Goal: Task Accomplishment & Management: Use online tool/utility

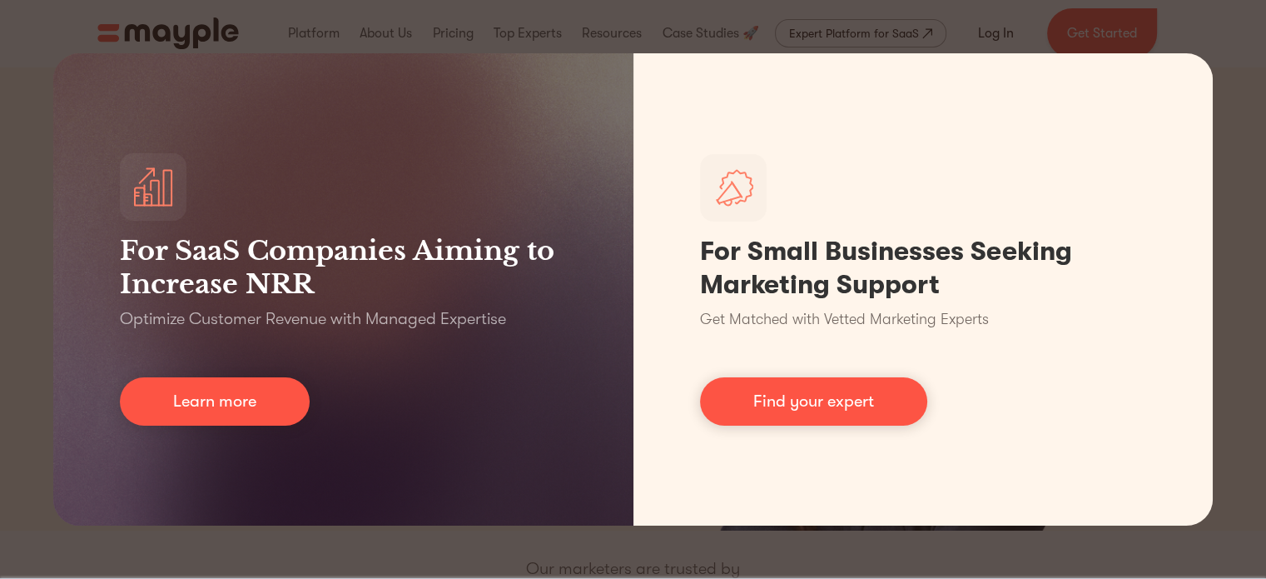
click at [36, 236] on div "For SaaS Companies Aiming to Increase NRR Optimize Customer Revenue with Manage…" at bounding box center [633, 289] width 1266 height 579
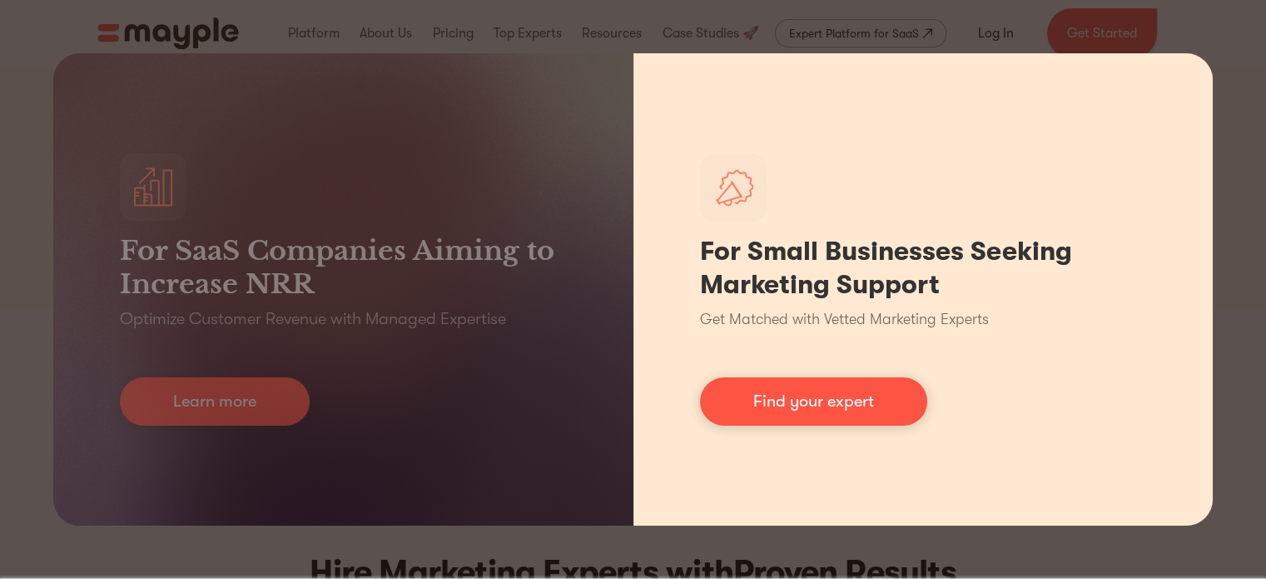
scroll to position [250, 0]
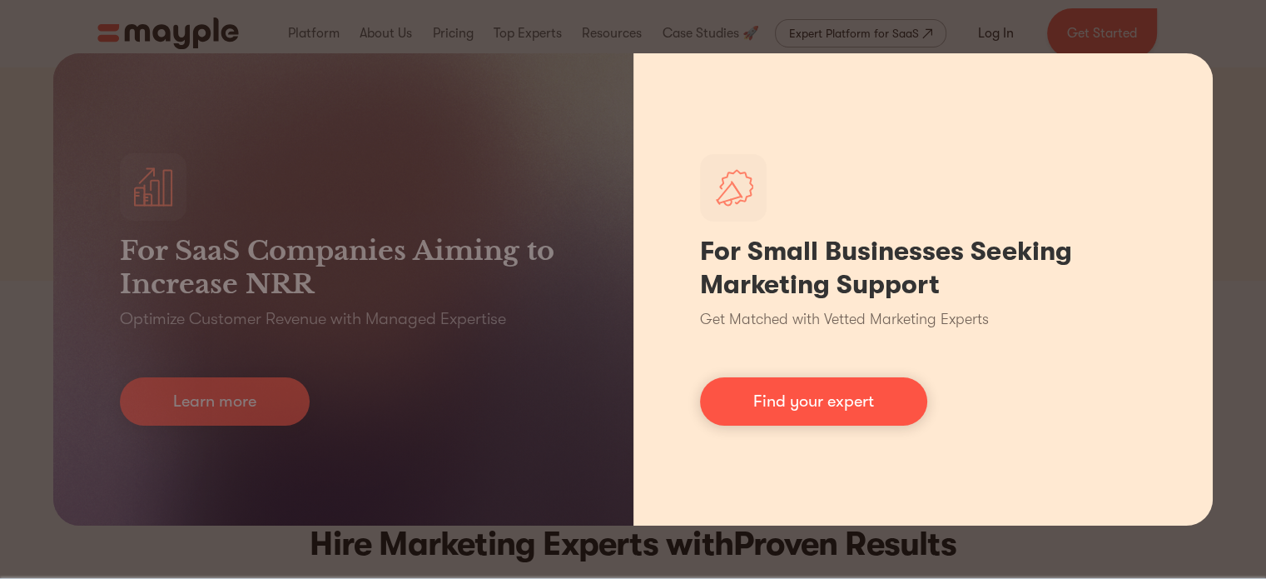
click at [972, 239] on h1 "For Small Businesses Seeking Marketing Support" at bounding box center [923, 268] width 447 height 67
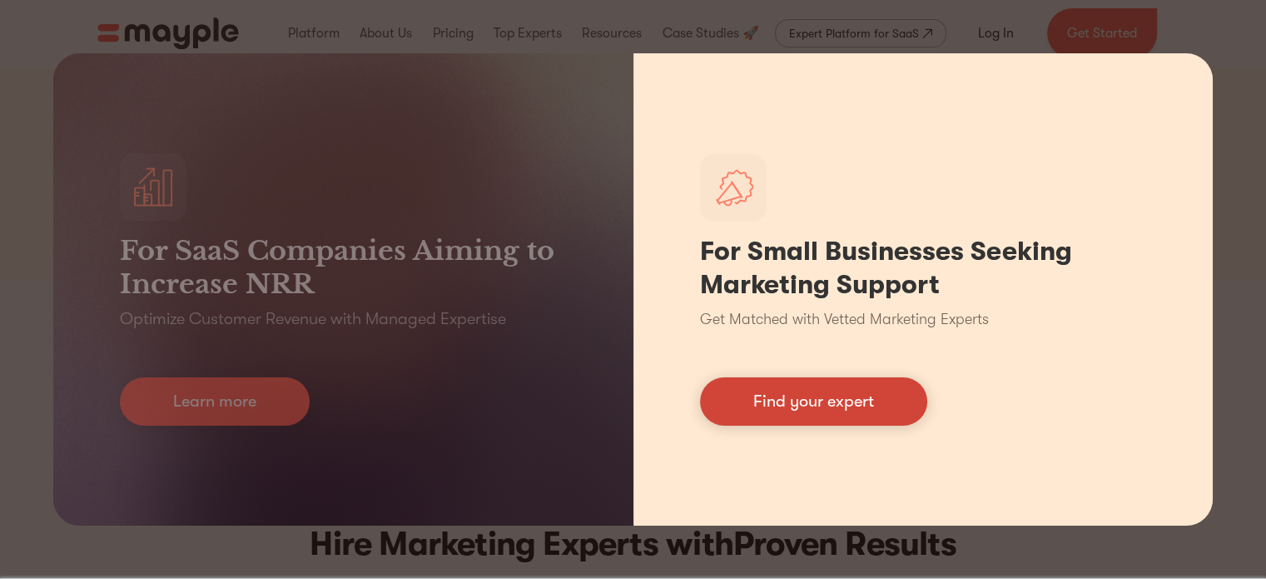
click at [865, 391] on link "Find your expert" at bounding box center [813, 401] width 227 height 48
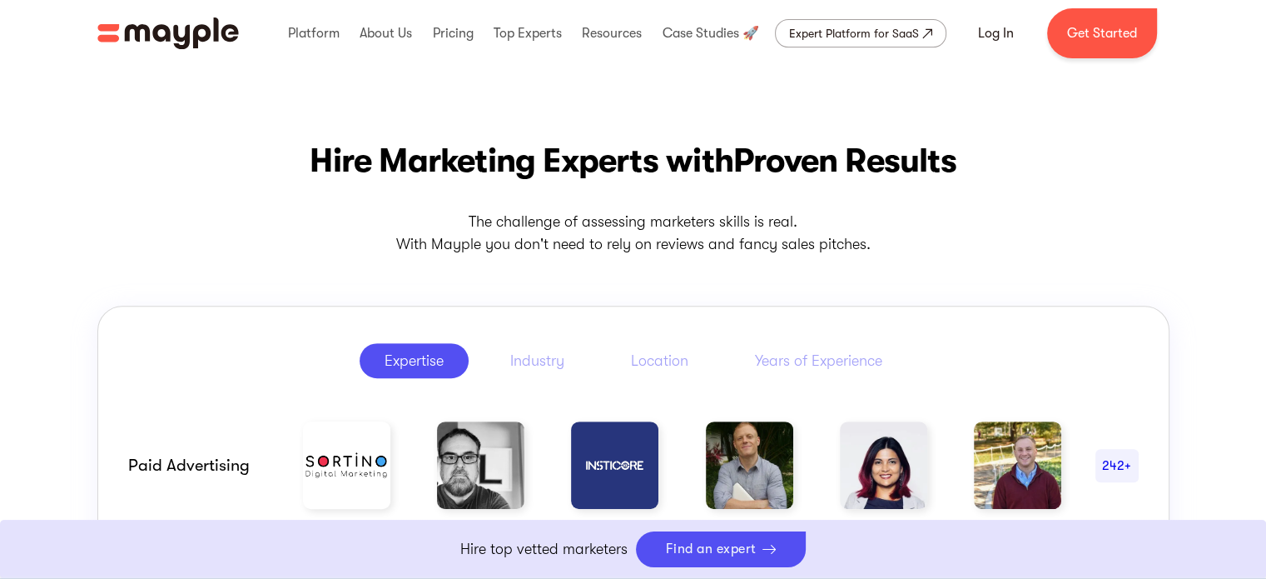
scroll to position [749, 0]
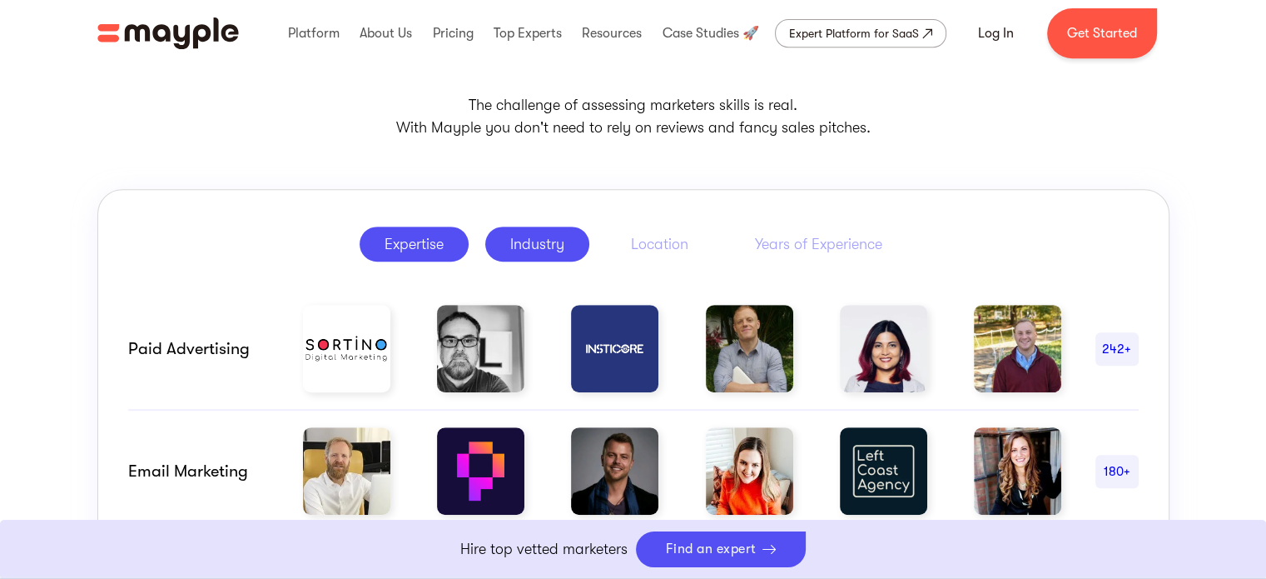
click at [523, 246] on div "Industry" at bounding box center [537, 244] width 54 height 20
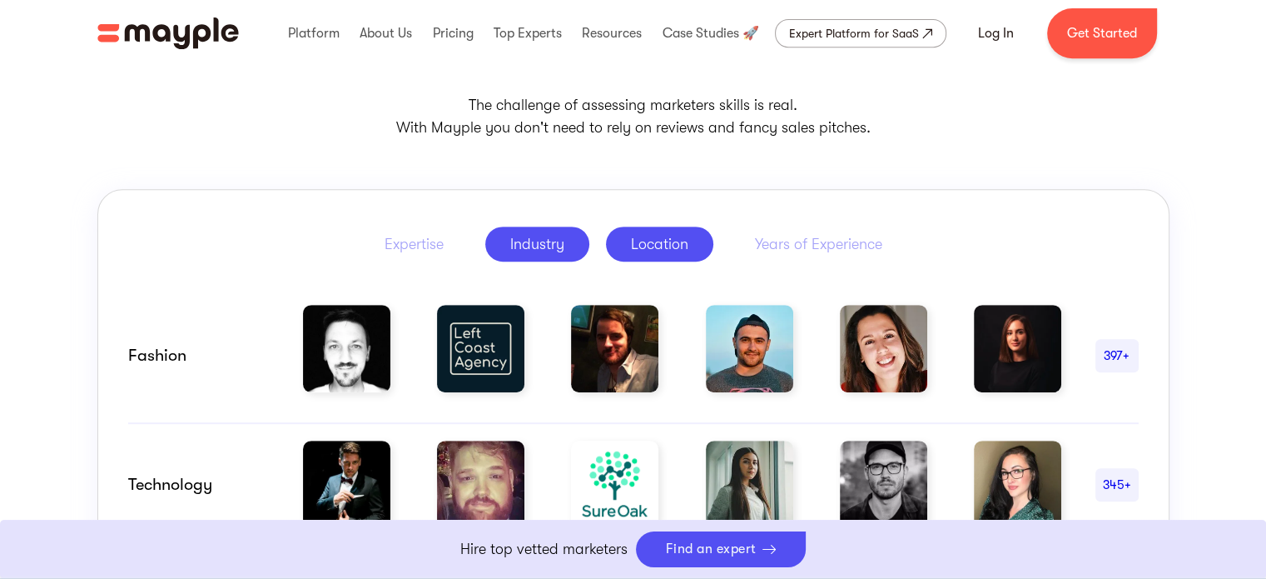
click at [676, 242] on div "Location" at bounding box center [659, 244] width 57 height 20
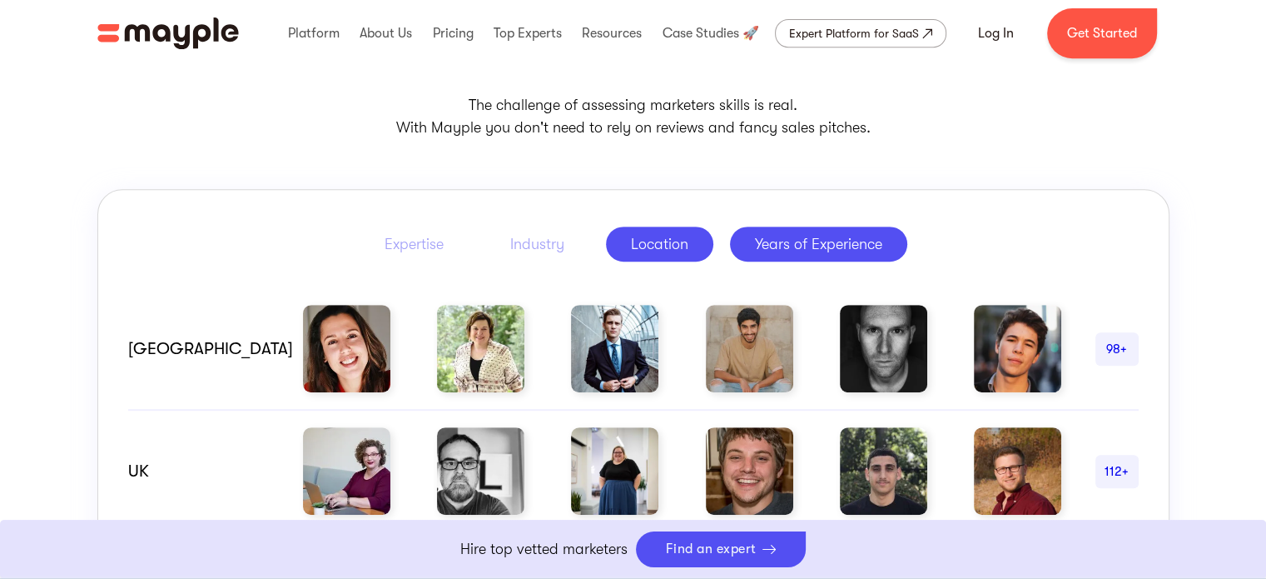
click at [778, 249] on div "Years of Experience" at bounding box center [818, 244] width 127 height 20
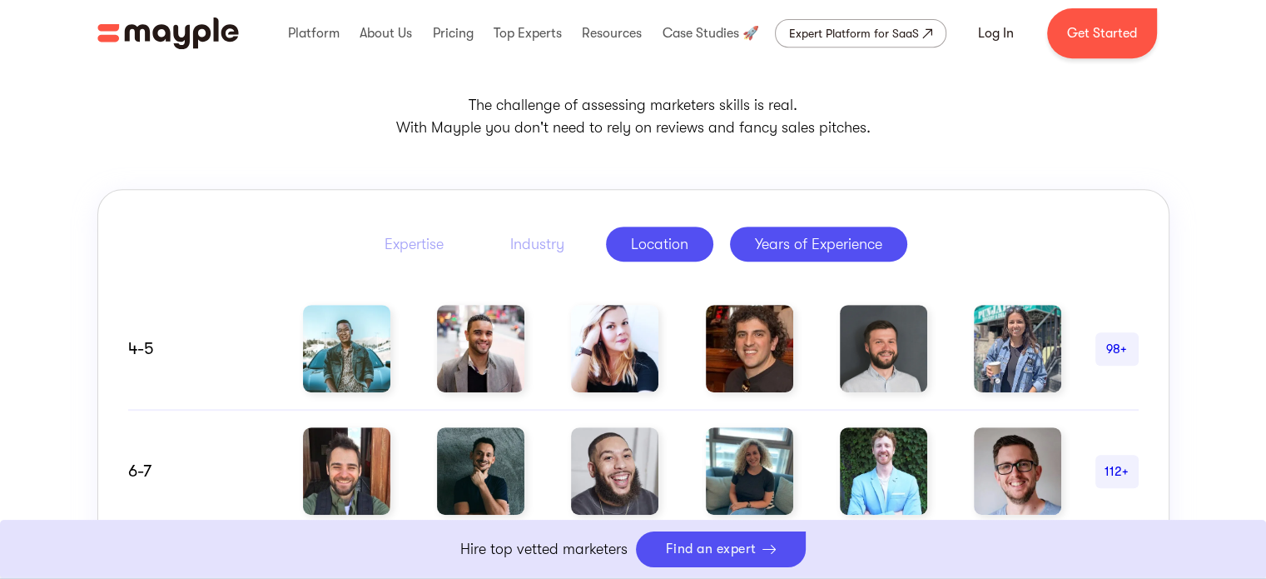
click at [639, 241] on div "Location" at bounding box center [659, 244] width 57 height 20
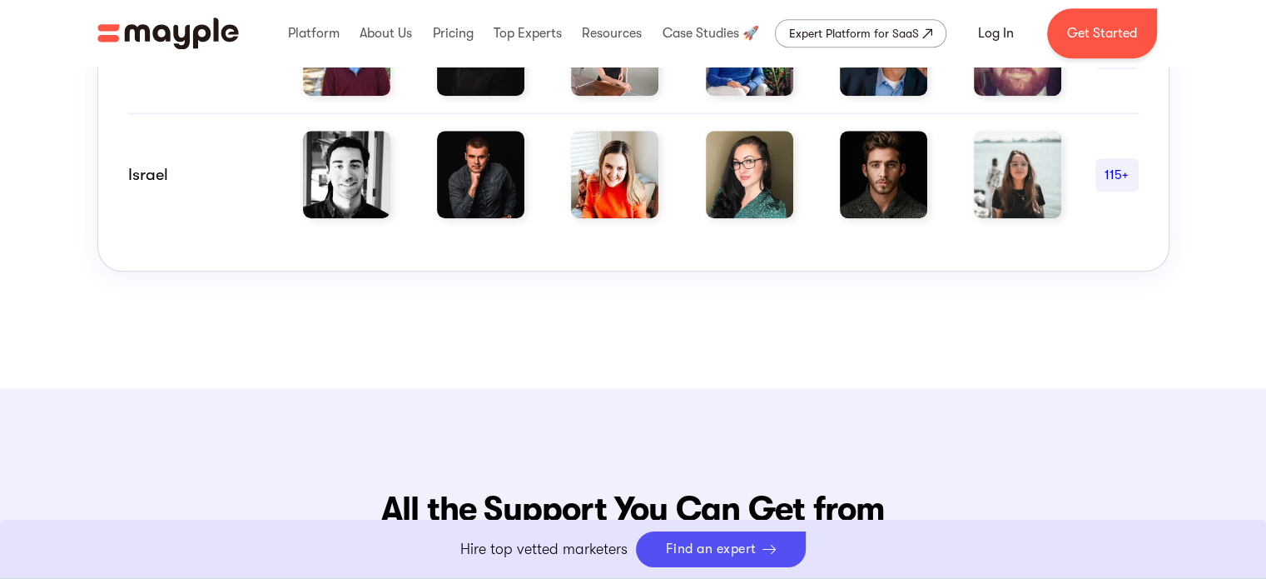
scroll to position [1415, 0]
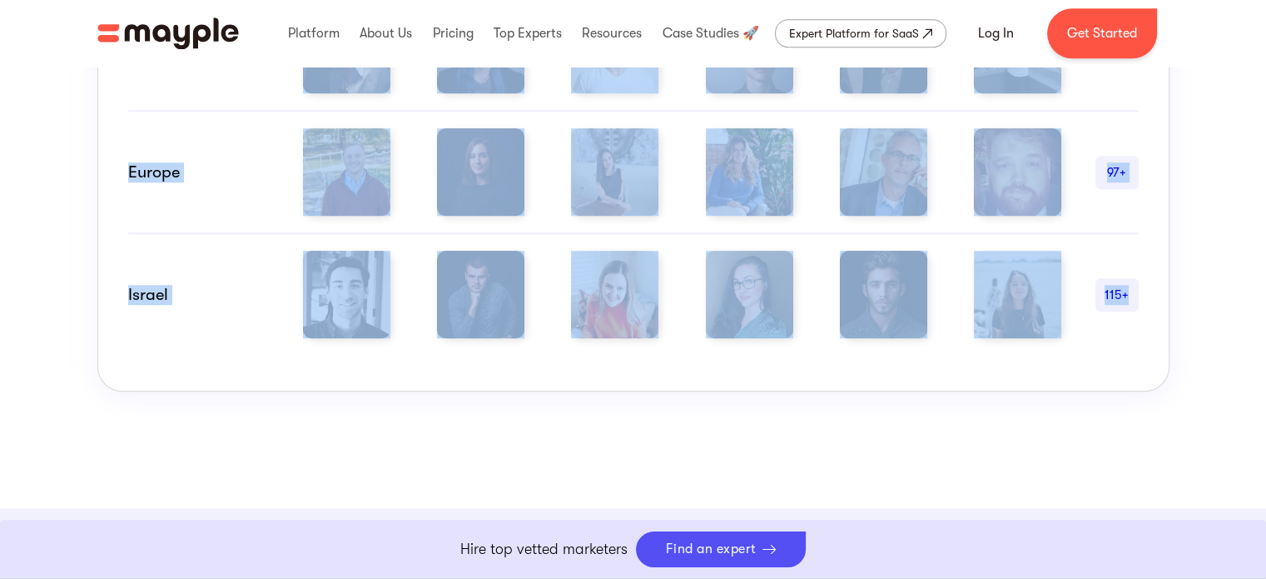
drag, startPoint x: 119, startPoint y: 306, endPoint x: 871, endPoint y: 373, distance: 754.8
click at [186, 322] on div "Israel 115+" at bounding box center [633, 286] width 1011 height 104
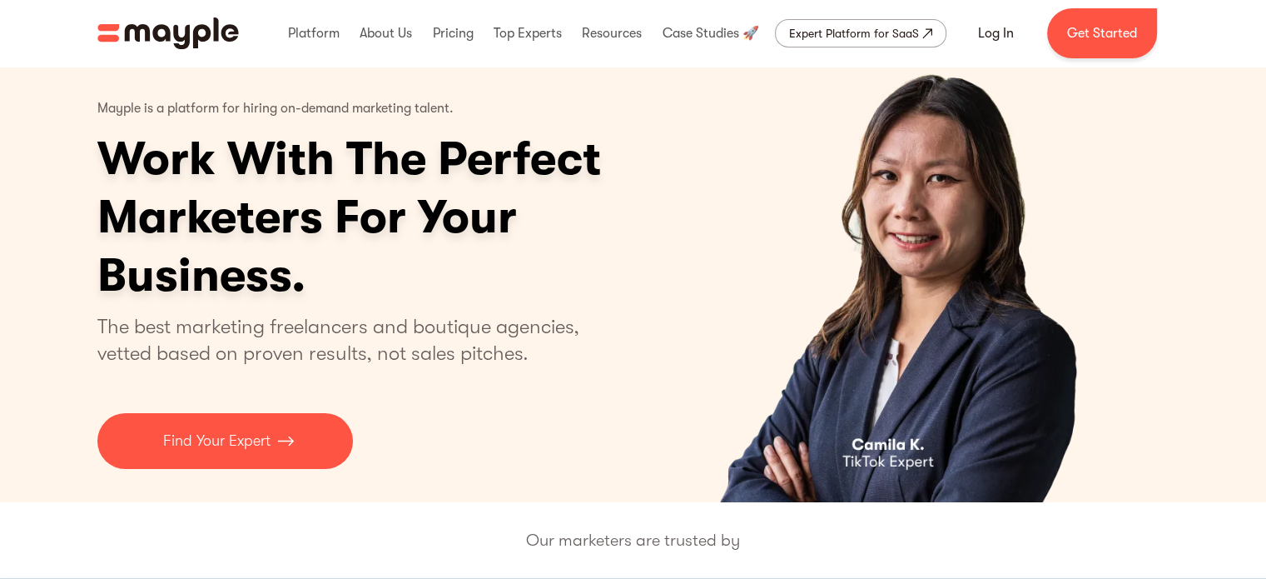
scroll to position [0, 0]
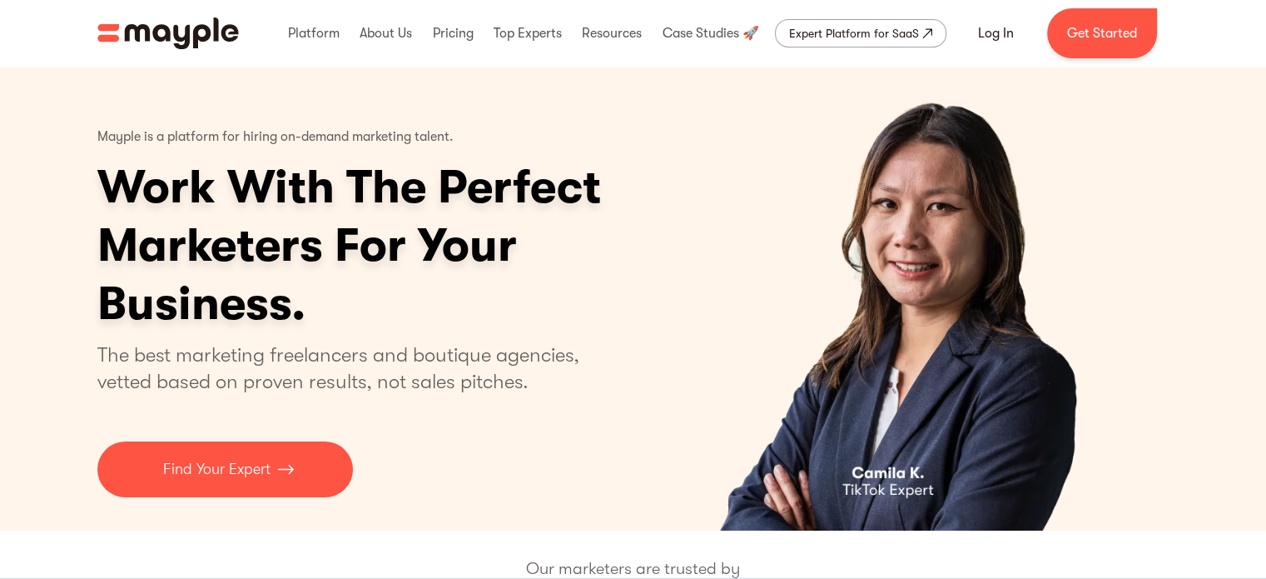
click at [210, 209] on h1 "Work With The Perfect Marketers For Your Business." at bounding box center [413, 245] width 633 height 175
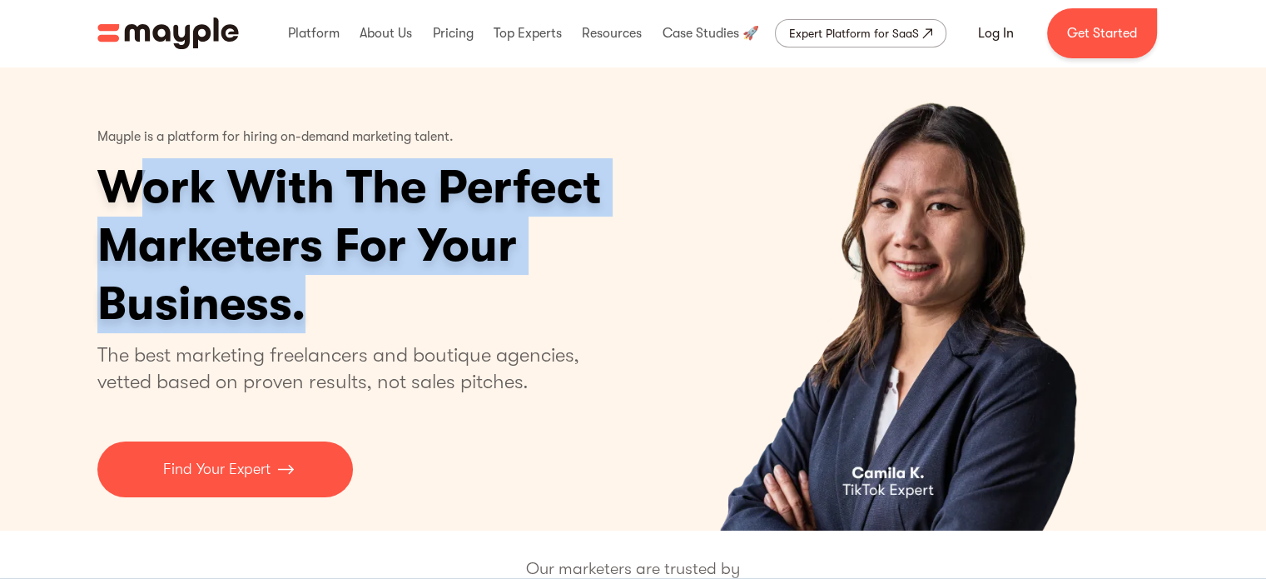
drag, startPoint x: 156, startPoint y: 195, endPoint x: 490, endPoint y: 324, distance: 358.7
click at [490, 324] on h1 "Work With The Perfect Marketers For Your Business." at bounding box center [413, 245] width 633 height 175
click at [491, 324] on h1 "Work With The Perfect Marketers For Your Business." at bounding box center [413, 245] width 633 height 175
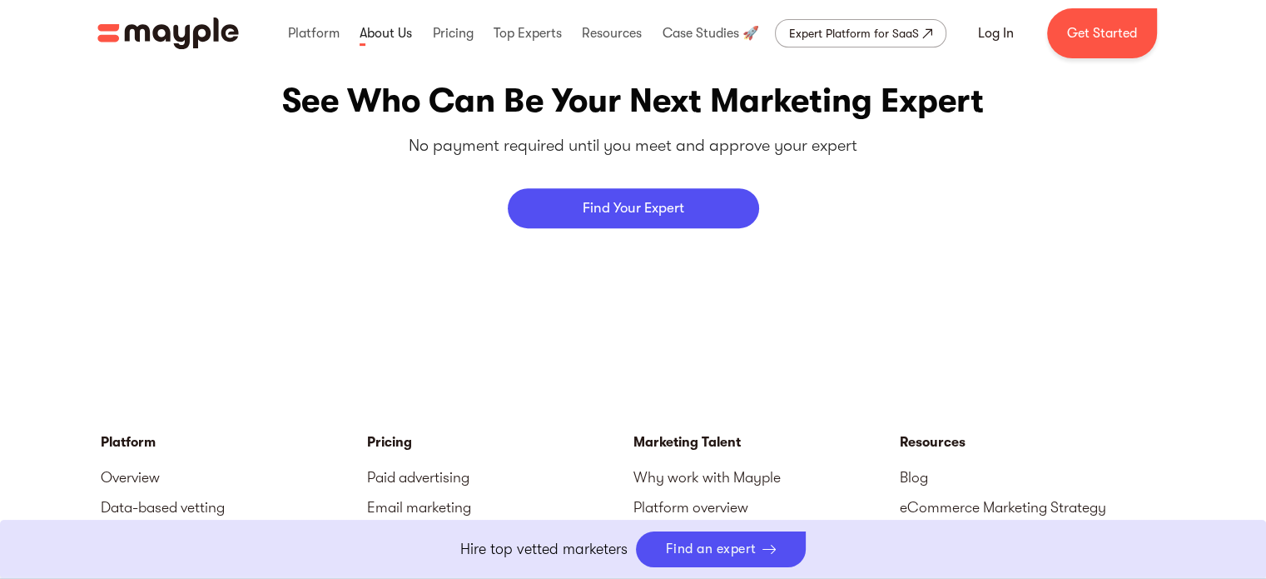
scroll to position [7410, 0]
